Goal: Information Seeking & Learning: Check status

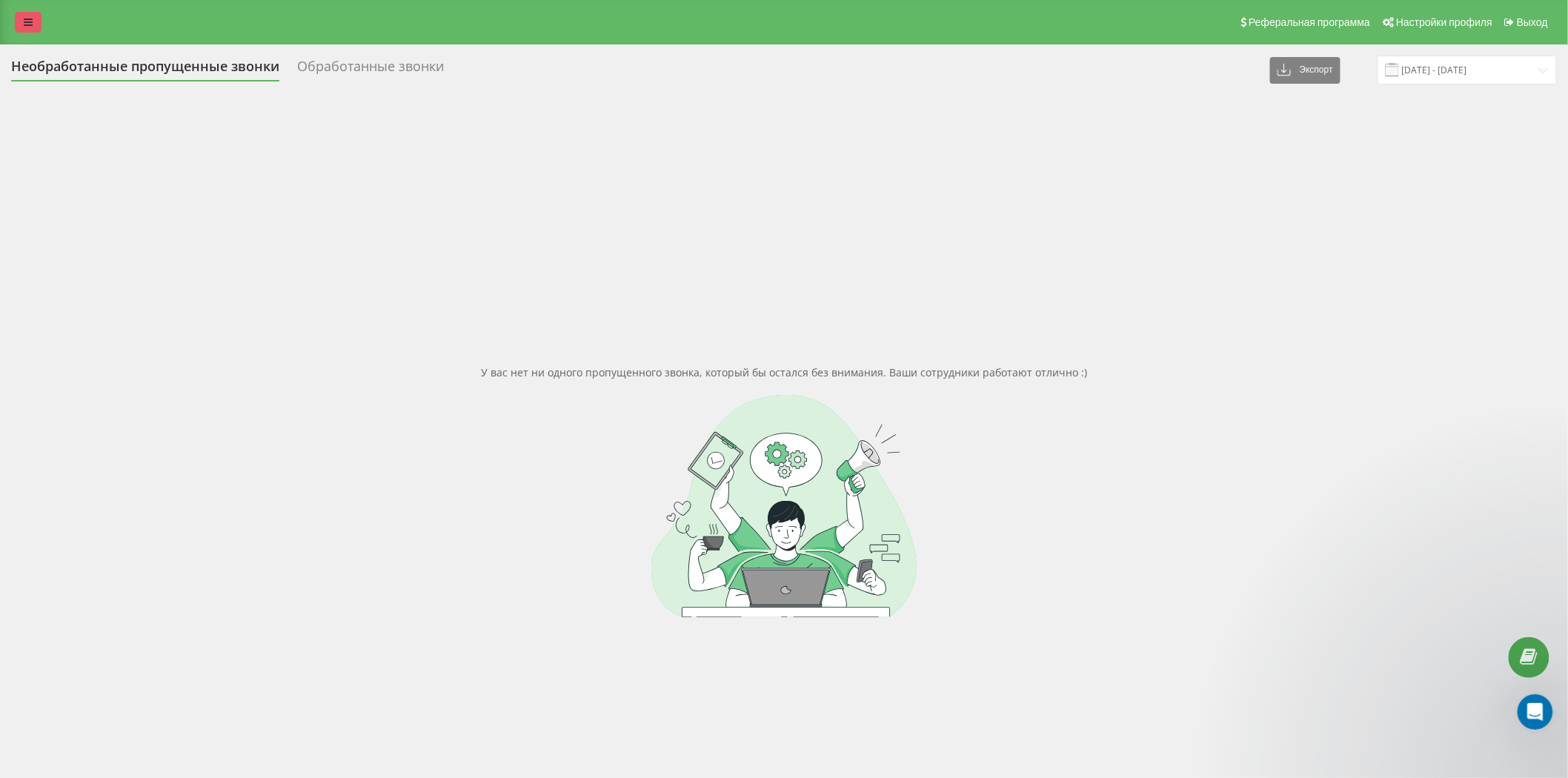
click at [28, 27] on link at bounding box center [27, 22] width 26 height 20
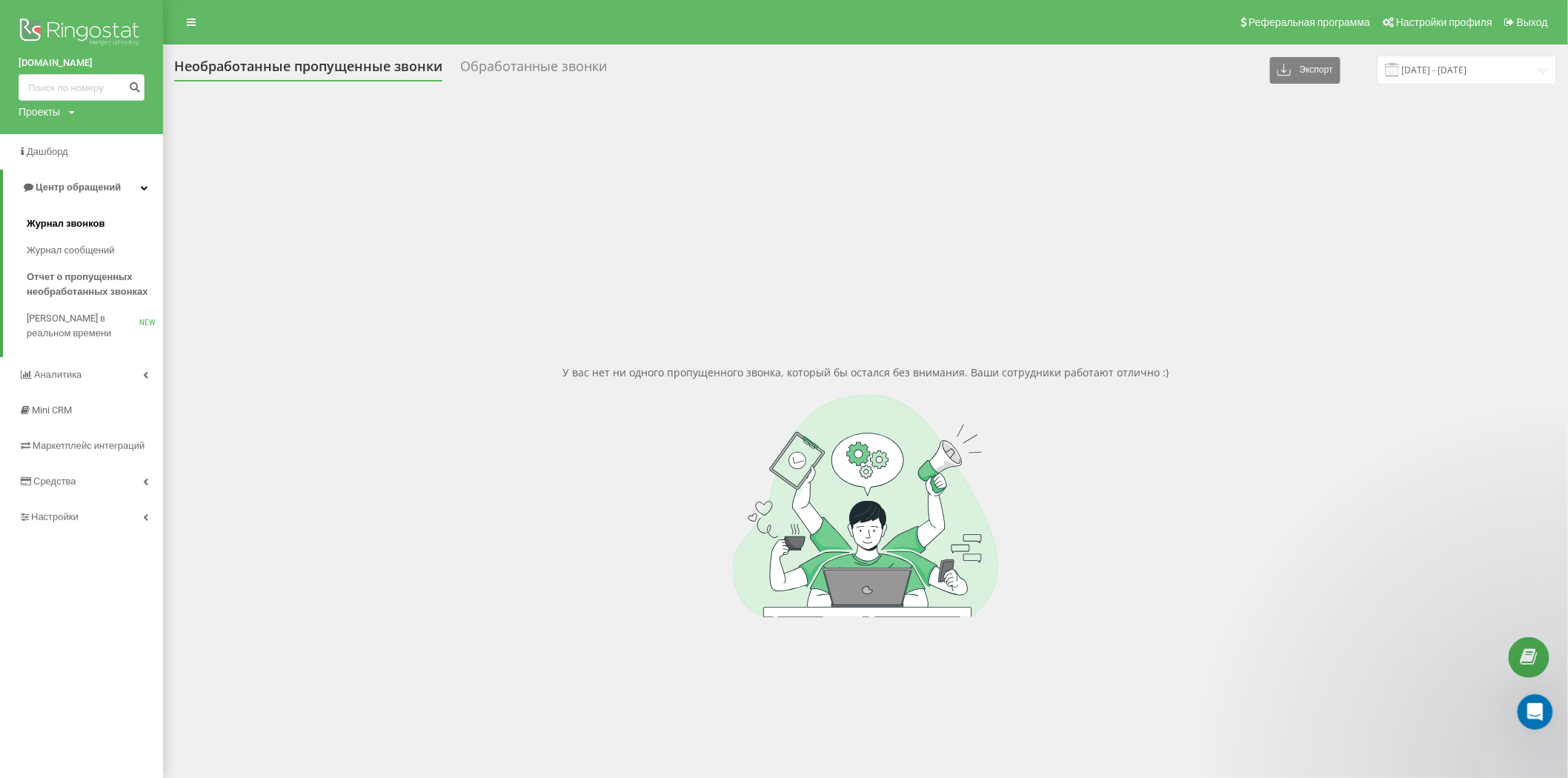
click at [83, 226] on span "Журнал звонков" at bounding box center [65, 223] width 78 height 14
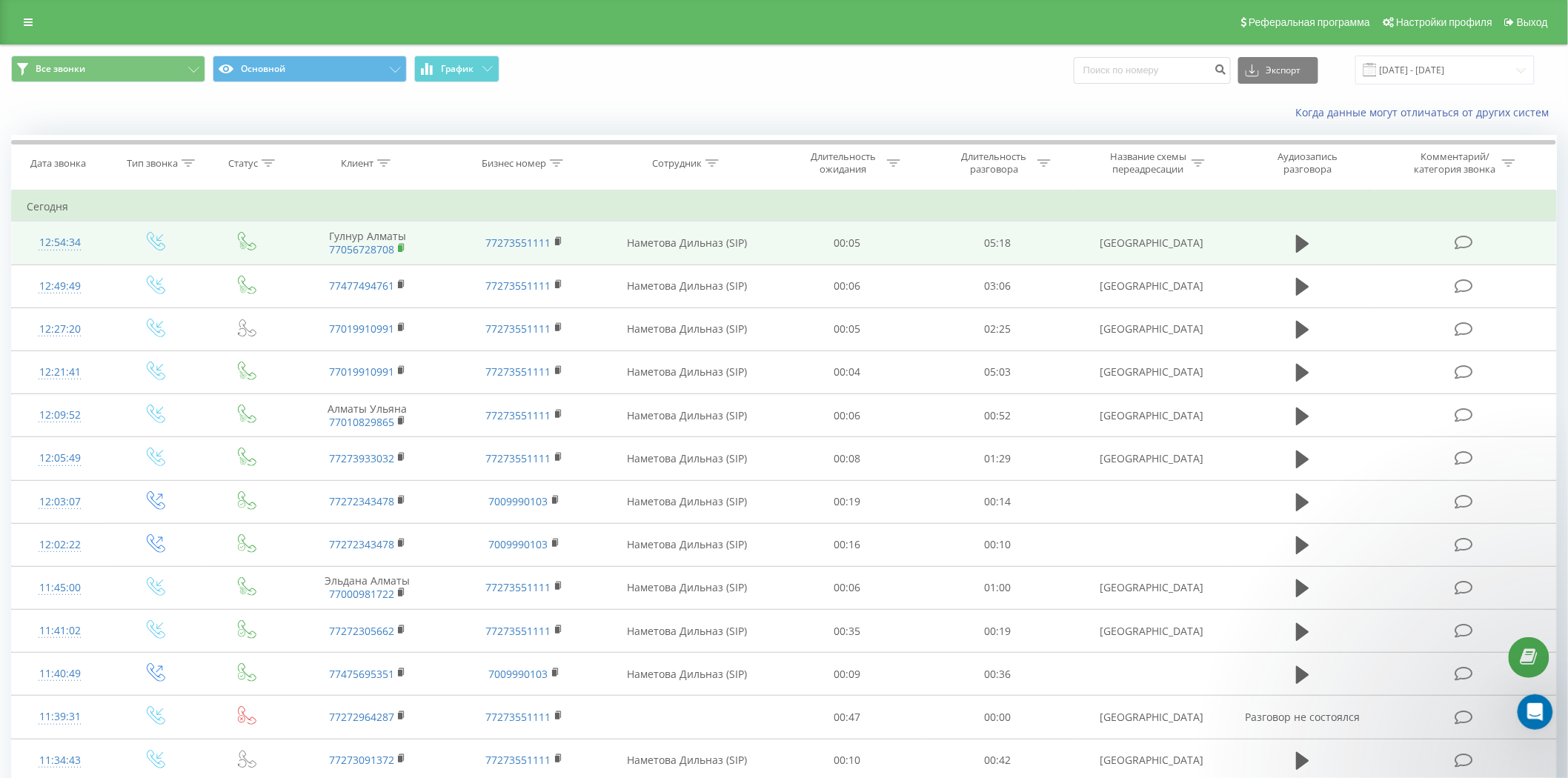
click at [401, 248] on rect at bounding box center [400, 249] width 4 height 7
click at [1302, 243] on icon at bounding box center [1303, 243] width 14 height 18
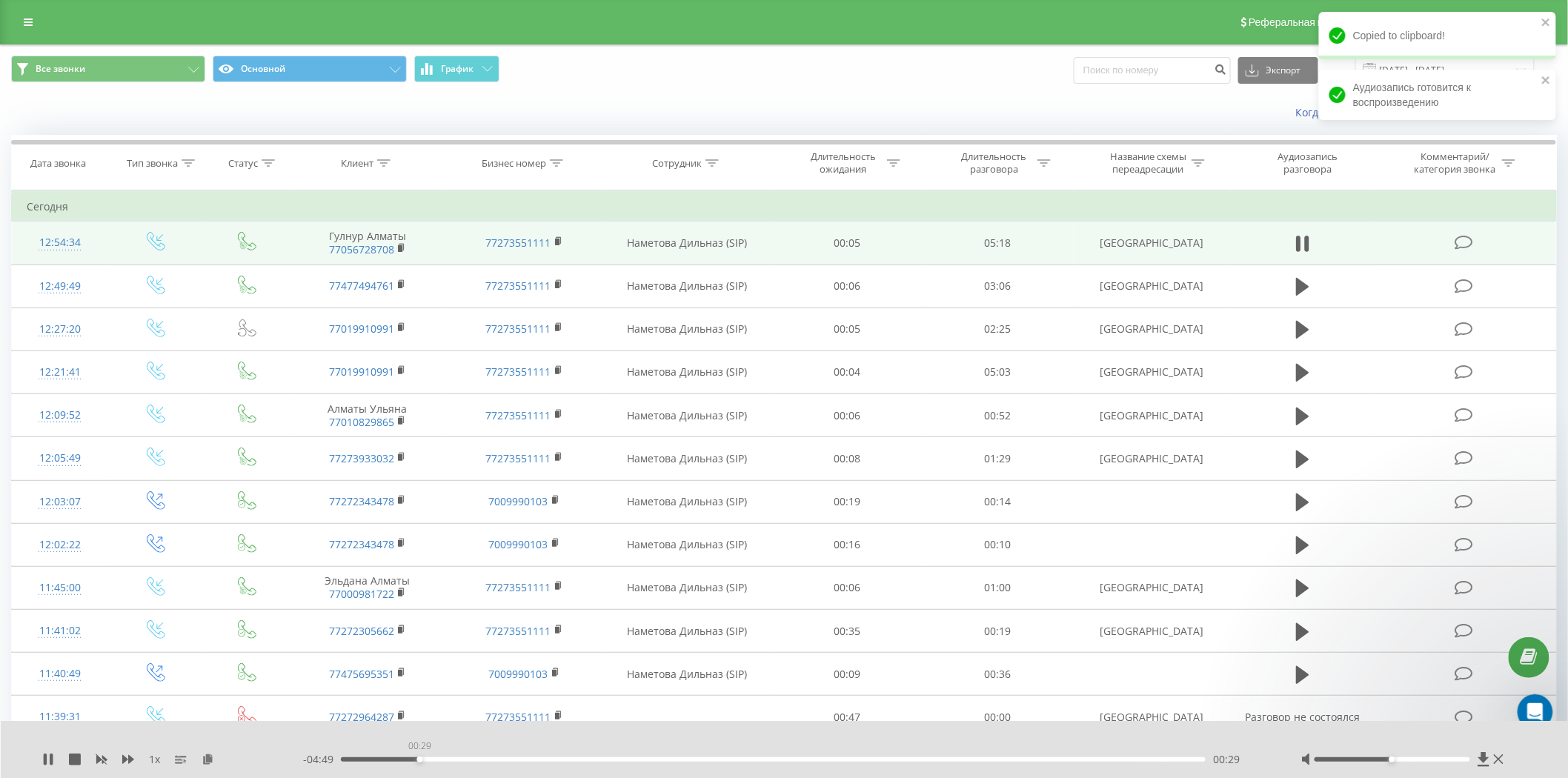
click at [419, 758] on div "00:29" at bounding box center [773, 759] width 865 height 4
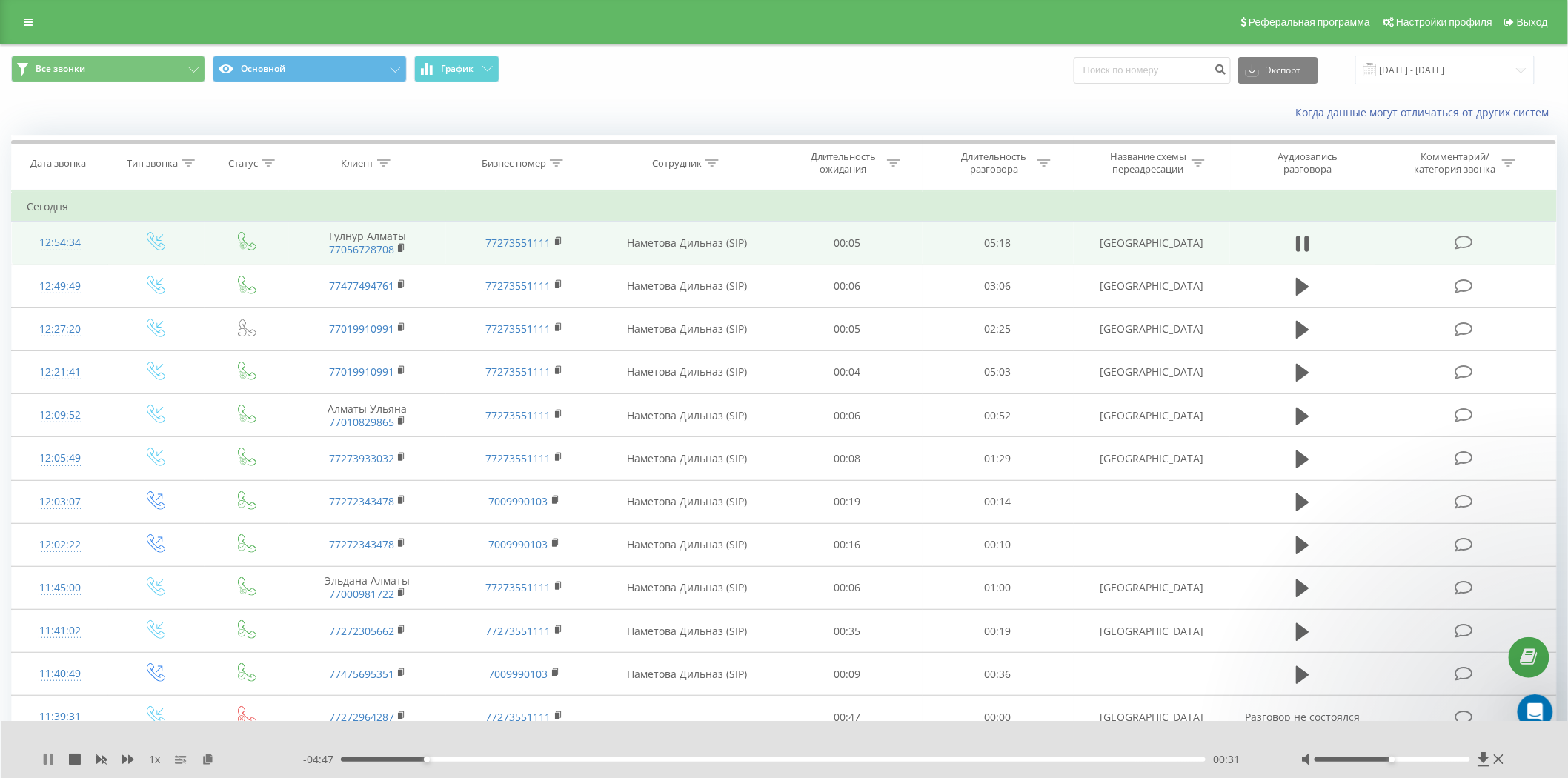
click at [52, 756] on icon at bounding box center [51, 759] width 3 height 12
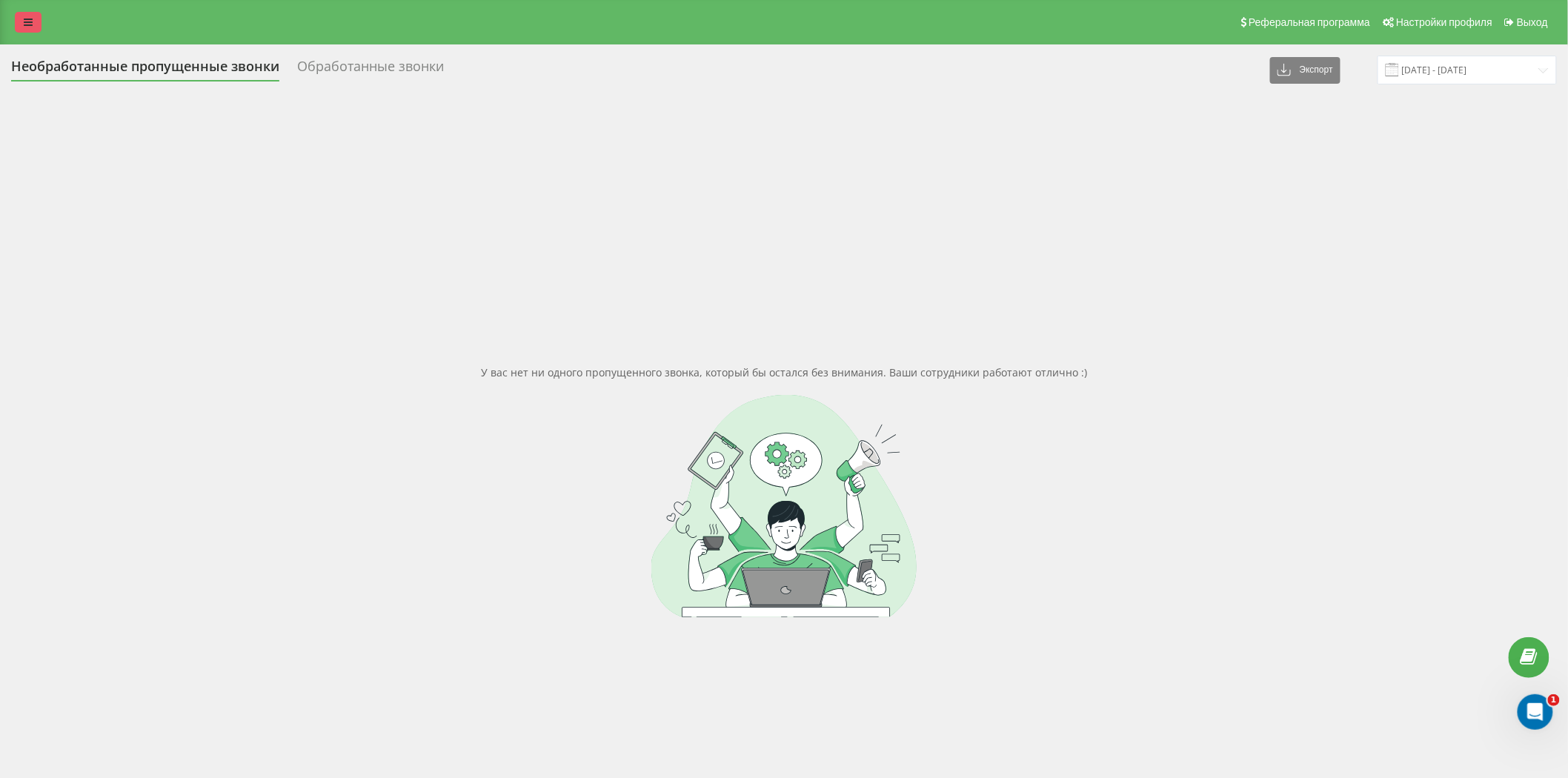
drag, startPoint x: 0, startPoint y: 0, endPoint x: 24, endPoint y: 20, distance: 31.2
click at [24, 20] on icon at bounding box center [28, 22] width 8 height 10
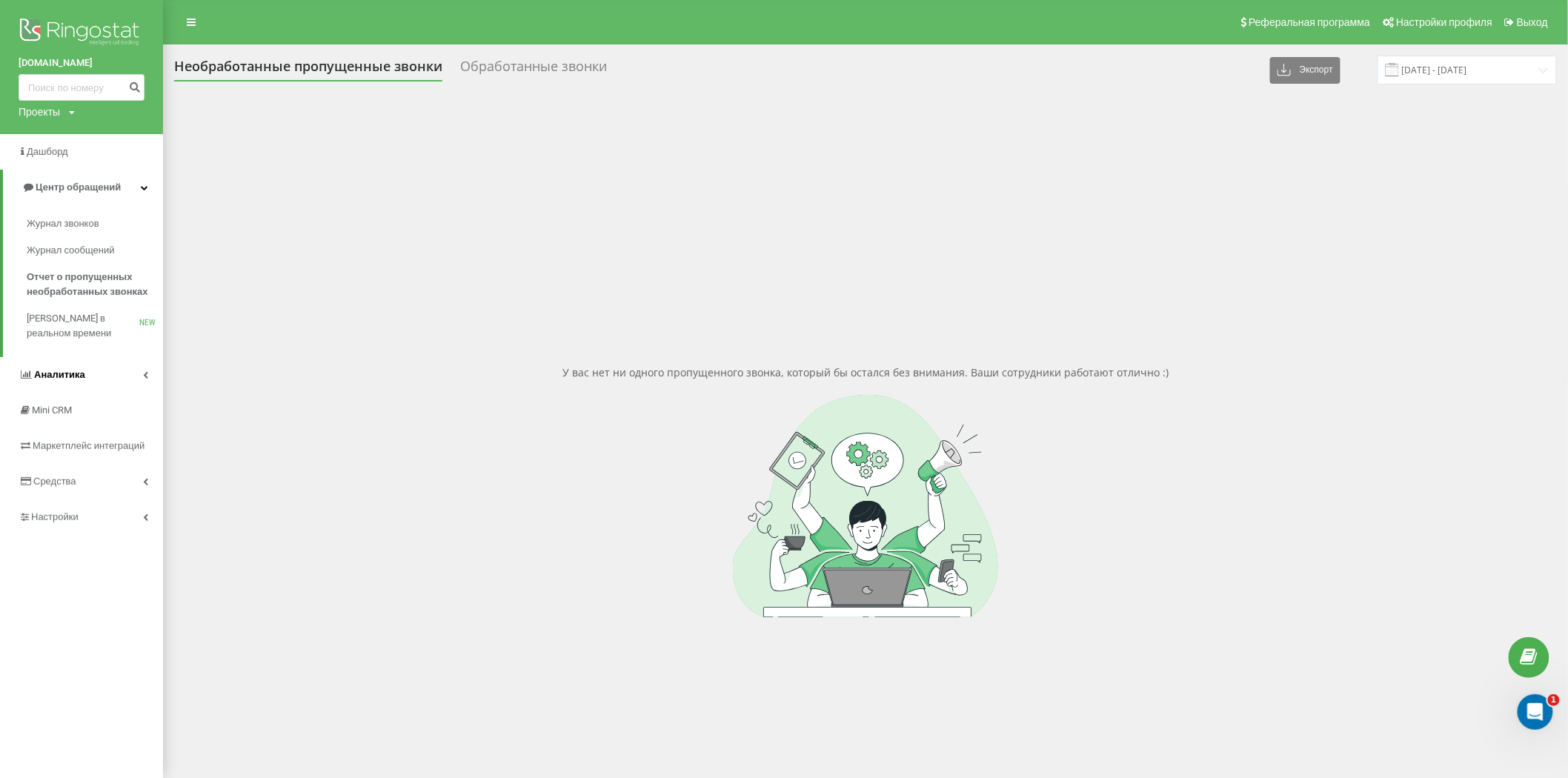
click at [104, 374] on link "Аналитика" at bounding box center [81, 375] width 163 height 36
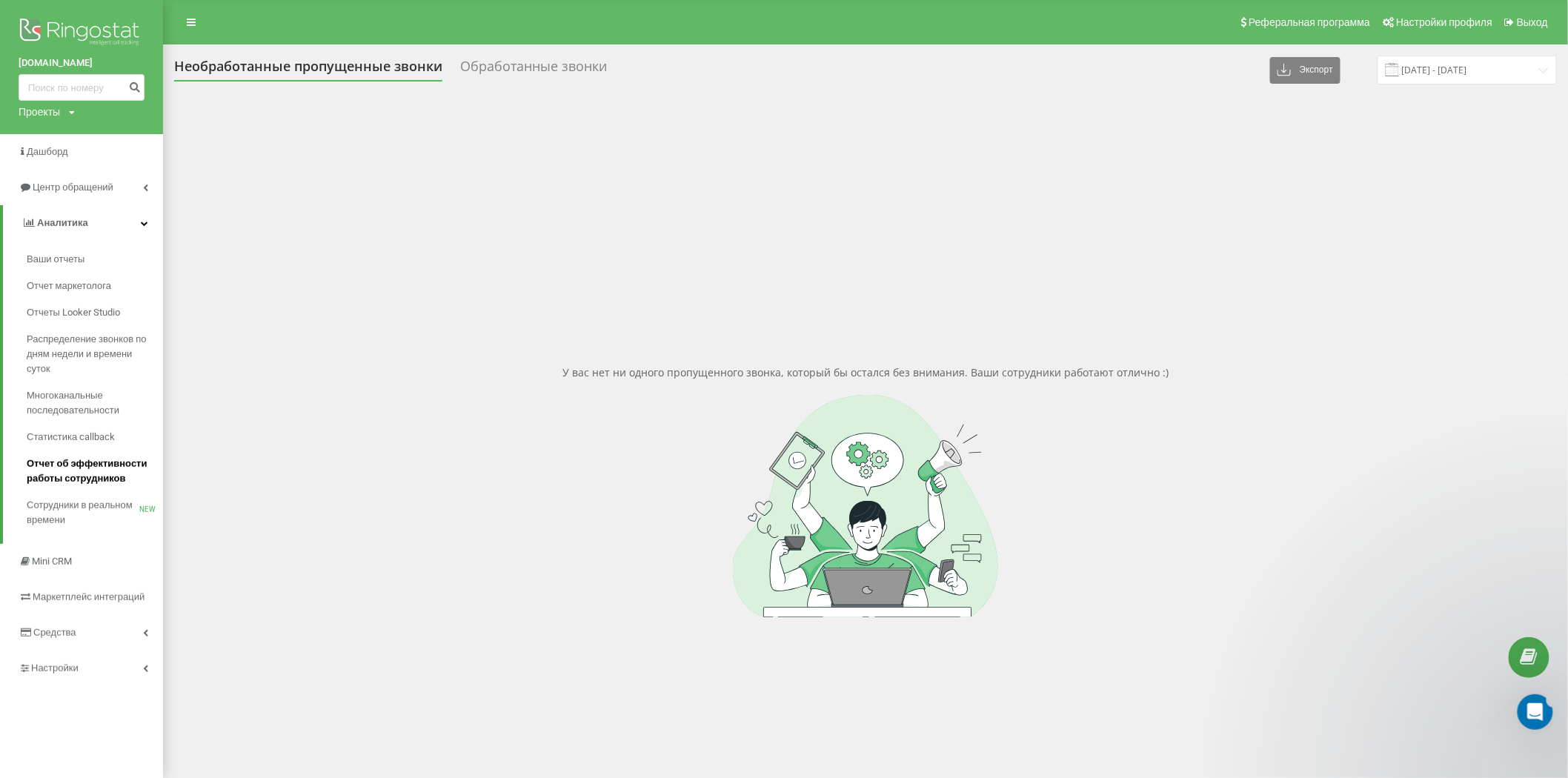
click at [120, 466] on span "Отчет об эффективности работы сотрудников" at bounding box center [91, 471] width 129 height 30
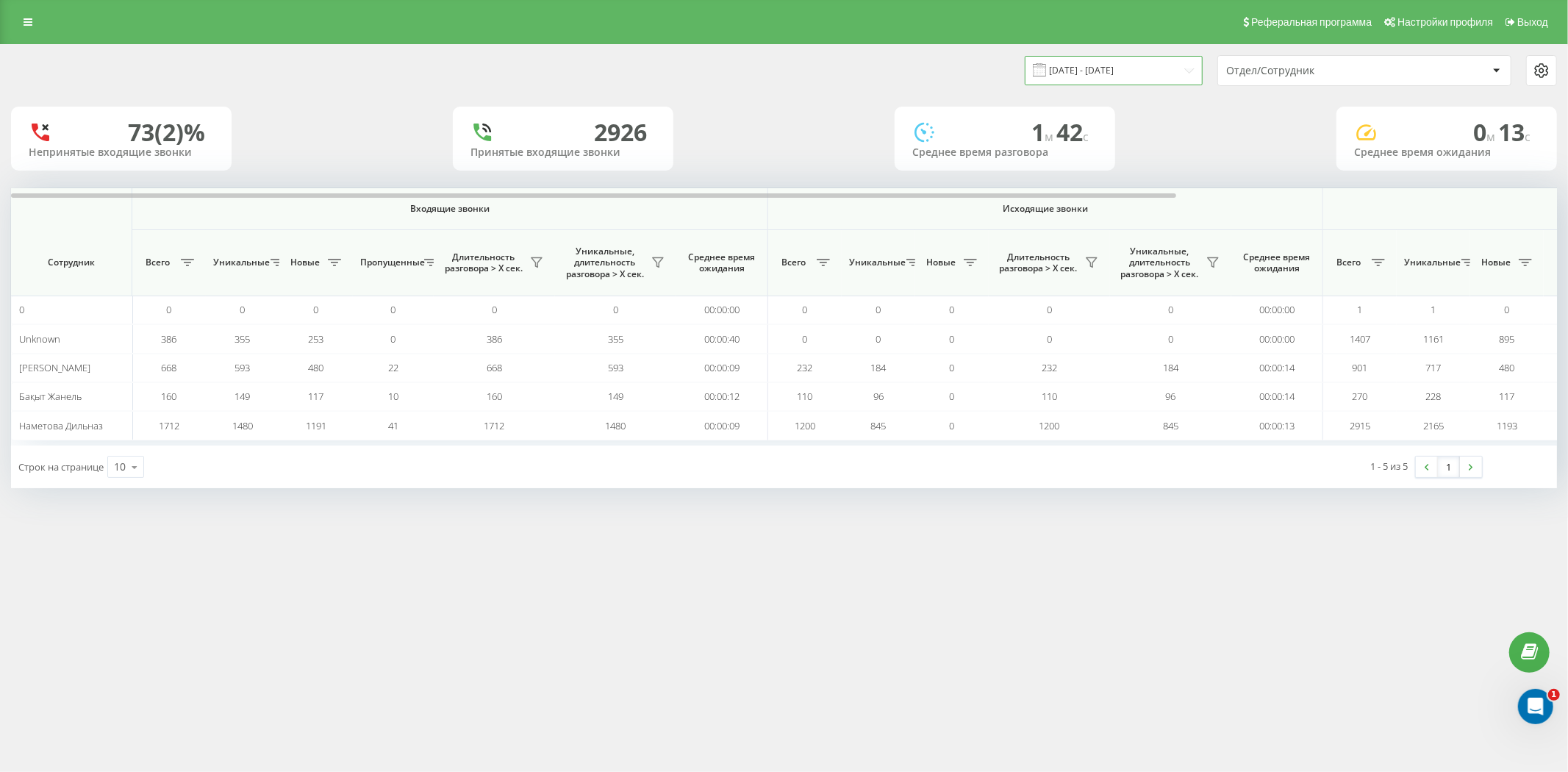
drag, startPoint x: 1062, startPoint y: 82, endPoint x: 1070, endPoint y: 72, distance: 12.8
click at [1067, 77] on input "[DATE] - [DATE]" at bounding box center [1114, 70] width 178 height 29
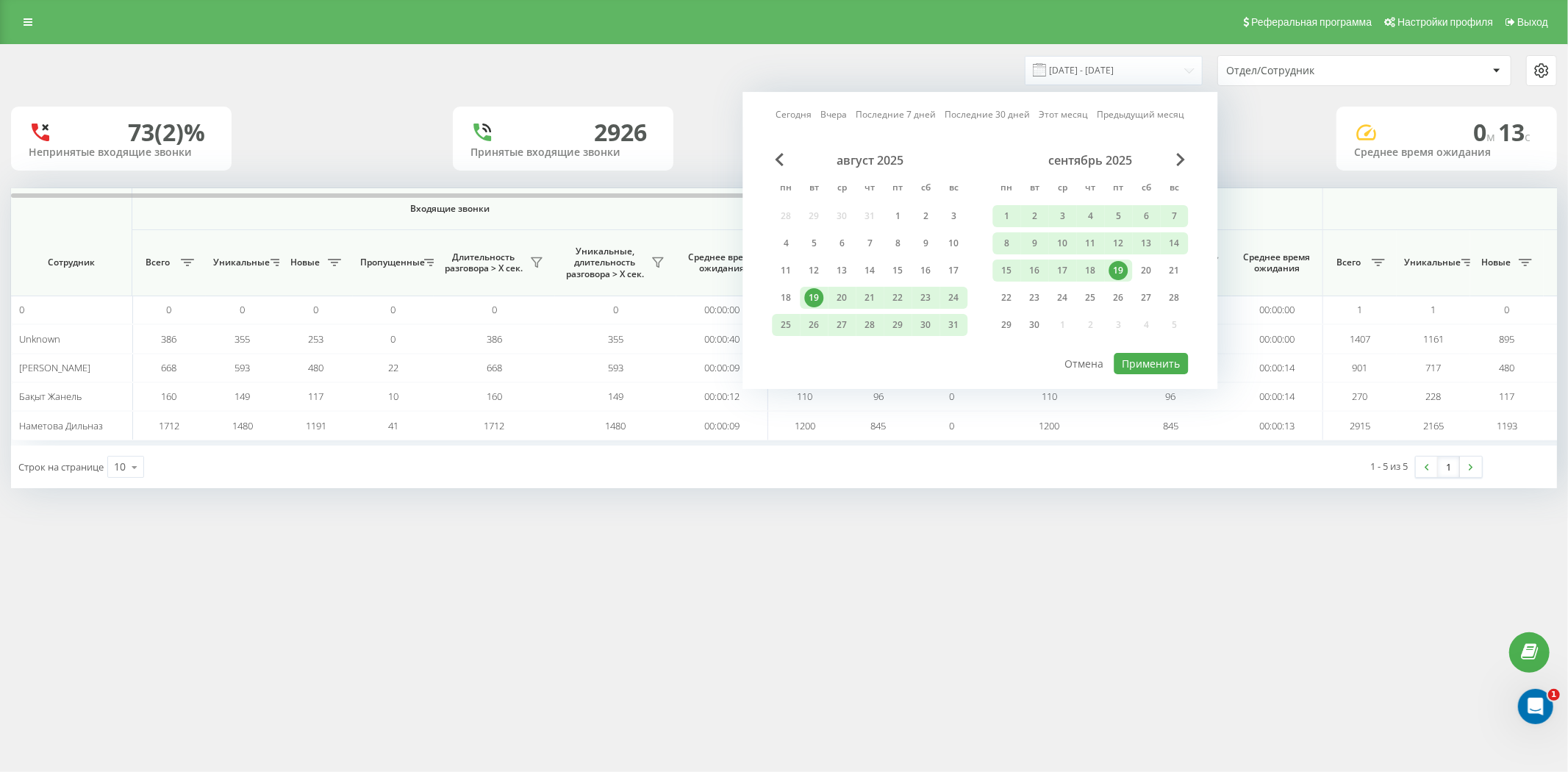
click at [1121, 270] on div "19" at bounding box center [1118, 270] width 19 height 19
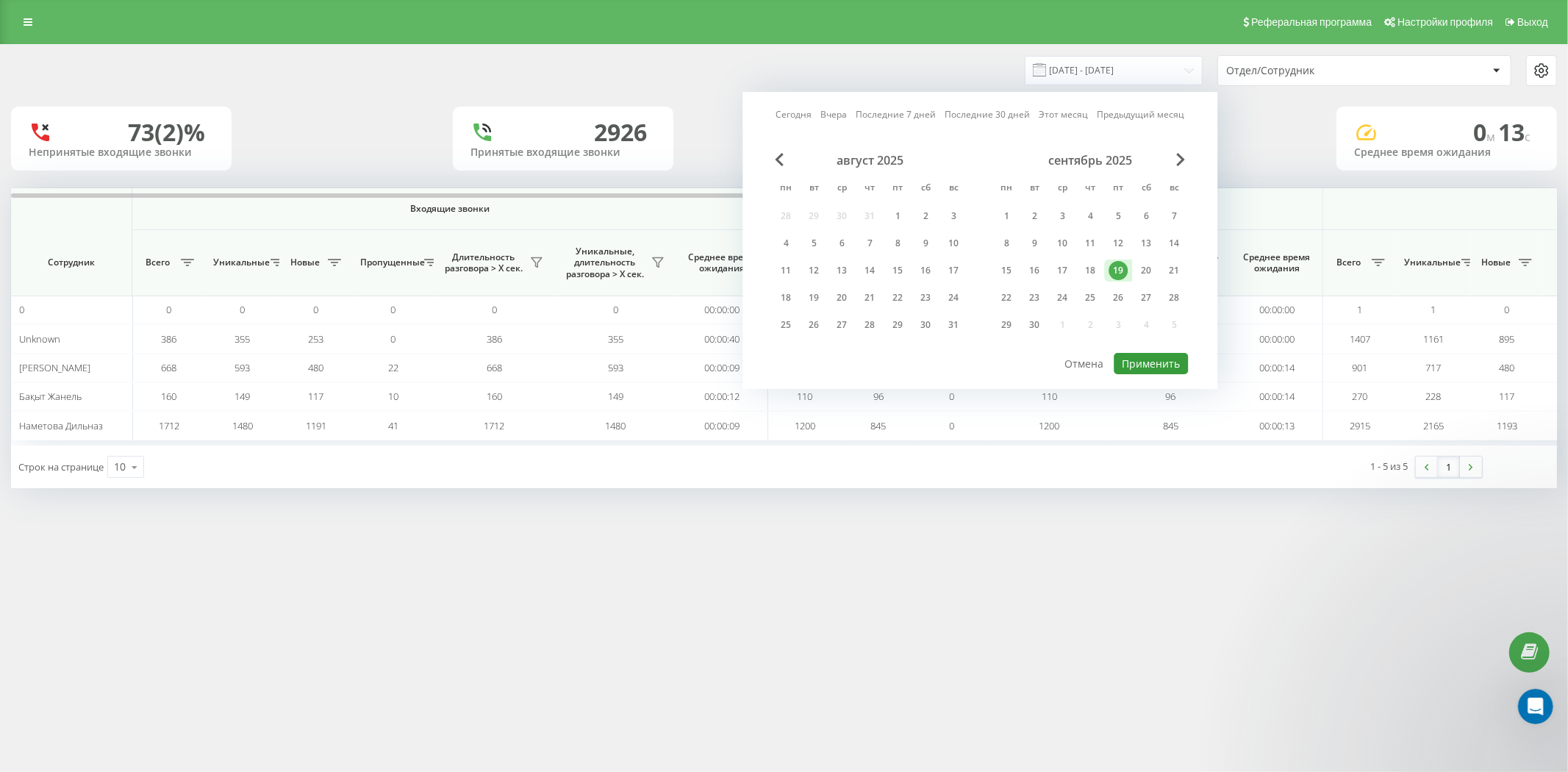
click at [1126, 359] on button "Применить" at bounding box center [1151, 363] width 74 height 21
type input "[DATE] - [DATE]"
